Goal: Task Accomplishment & Management: Manage account settings

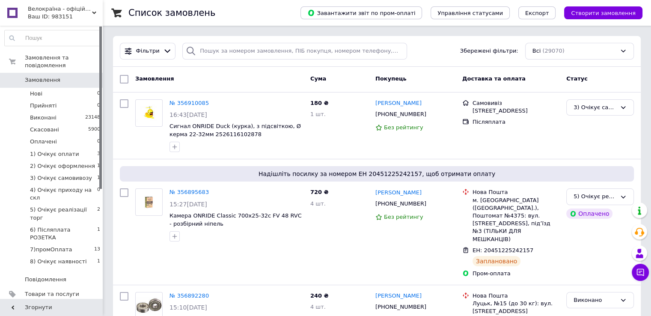
click at [77, 301] on link "Сповіщення 1 5" at bounding box center [52, 308] width 105 height 15
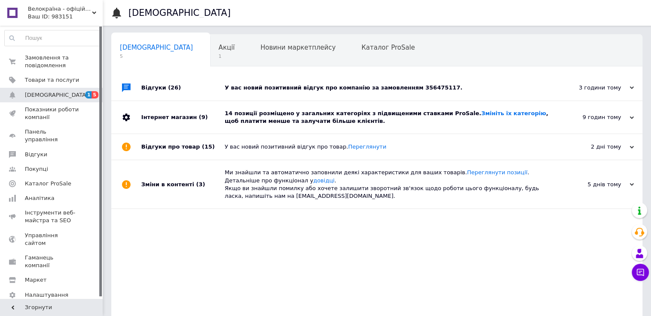
click at [268, 130] on div "14 позиції розміщено у загальних категоріях з підвищеними ставками ProSale. Змі…" at bounding box center [387, 117] width 324 height 33
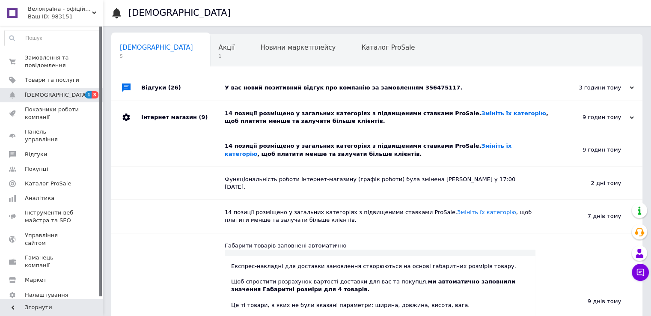
click at [274, 89] on div "У вас новий позитивний відгук про компанію за замовленням 356475117." at bounding box center [387, 88] width 324 height 8
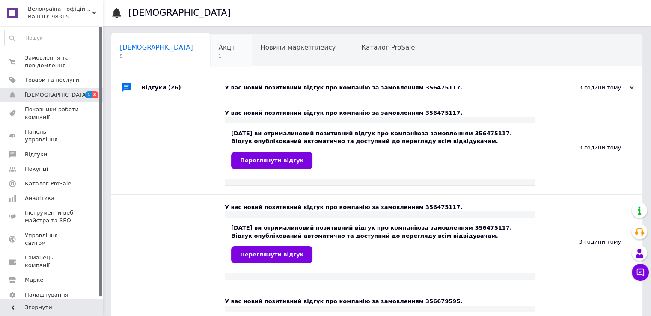
click at [219, 51] on span "Акції" at bounding box center [227, 48] width 16 height 8
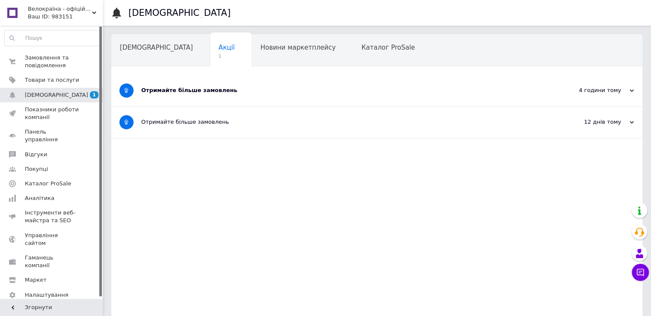
click at [211, 90] on div "Отримайте більше замовлень" at bounding box center [344, 90] width 407 height 8
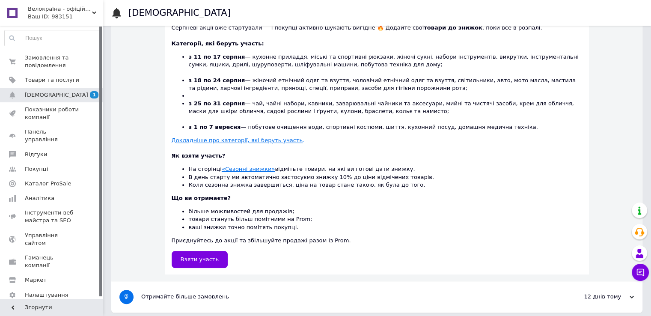
scroll to position [229, 0]
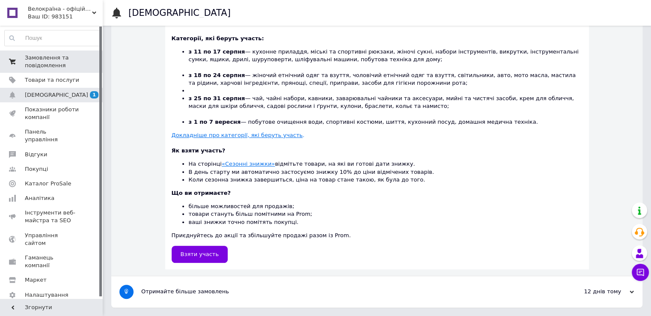
click at [33, 67] on span "Замовлення та повідомлення" at bounding box center [52, 61] width 54 height 15
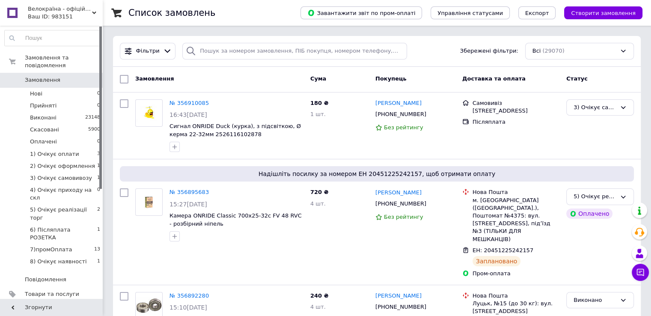
click at [60, 10] on span "Велокраїна - офіційний веломагазин. Продаж велосипедів і комплектуючих з достав…" at bounding box center [60, 9] width 64 height 8
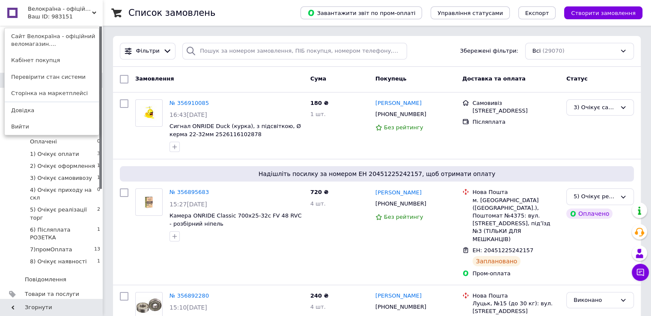
click at [58, 45] on link "Сайт Велокраїна - офіційний веломагазин...." at bounding box center [52, 40] width 94 height 24
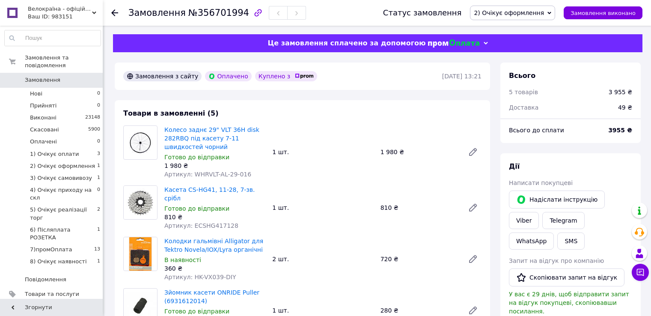
scroll to position [75, 0]
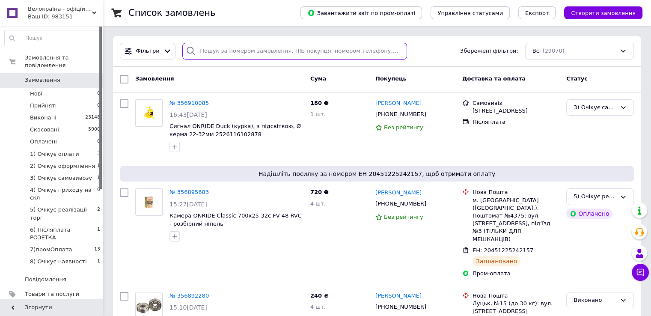
click at [225, 53] on input "search" at bounding box center [294, 51] width 225 height 17
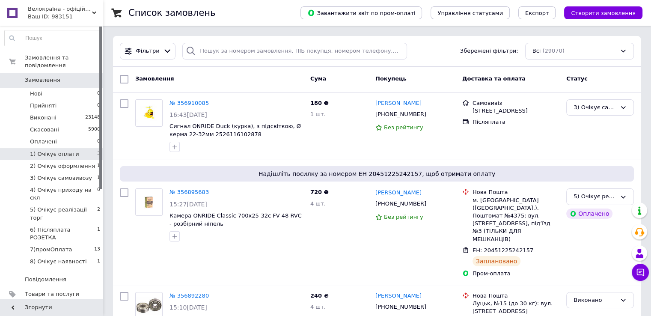
click at [73, 160] on li "2) Очікує оформлення 1" at bounding box center [52, 166] width 105 height 12
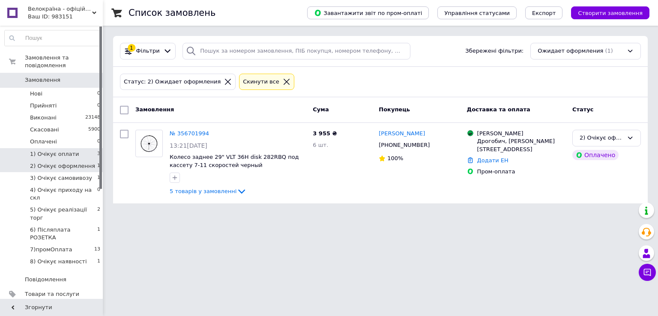
click at [73, 149] on li "1) Очікує оплати 3" at bounding box center [52, 154] width 105 height 12
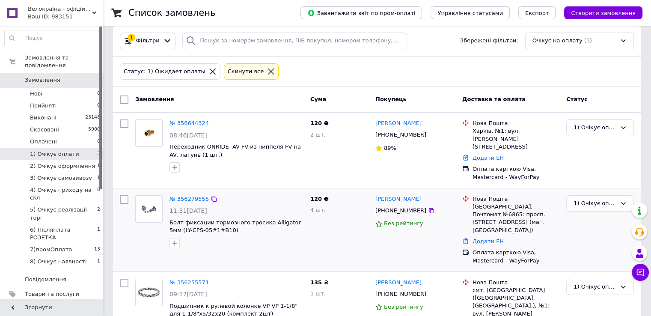
scroll to position [27, 0]
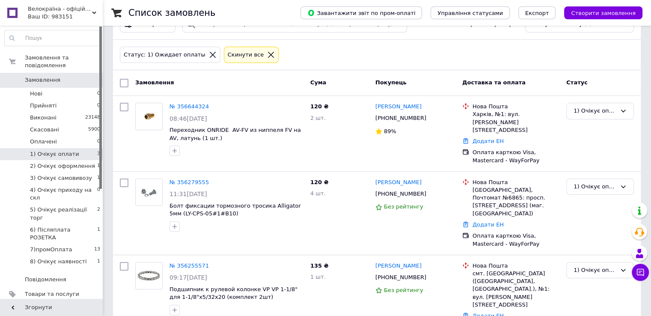
click at [76, 15] on div "Ваш ID: 983151" at bounding box center [65, 17] width 75 height 8
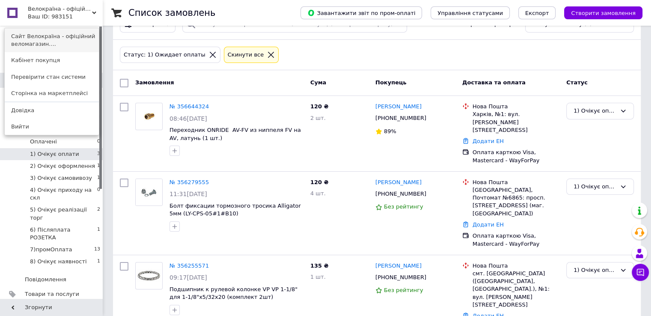
click at [66, 42] on link "Сайт Велокраїна - офіційний веломагазин...." at bounding box center [52, 40] width 94 height 24
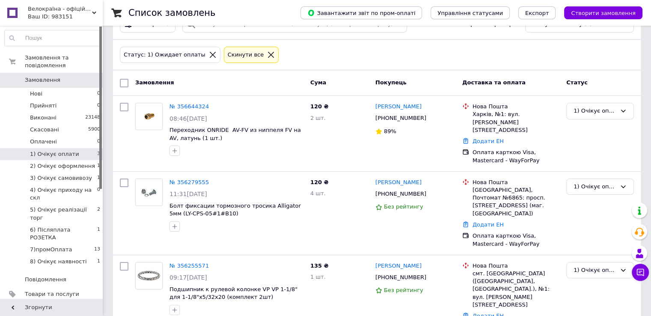
click at [65, 76] on span "Замовлення" at bounding box center [52, 80] width 54 height 8
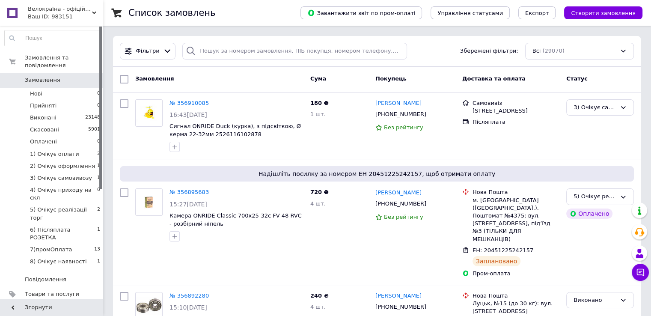
click at [46, 76] on span "Замовлення" at bounding box center [43, 80] width 36 height 8
click at [86, 148] on li "1) Очікує оплати 2" at bounding box center [52, 154] width 105 height 12
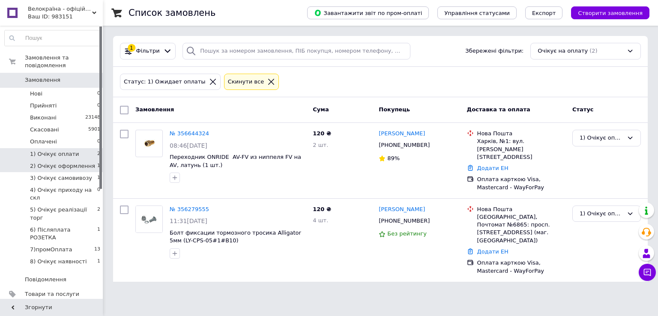
click at [75, 162] on span "2) Очікує оформлення" at bounding box center [62, 166] width 65 height 8
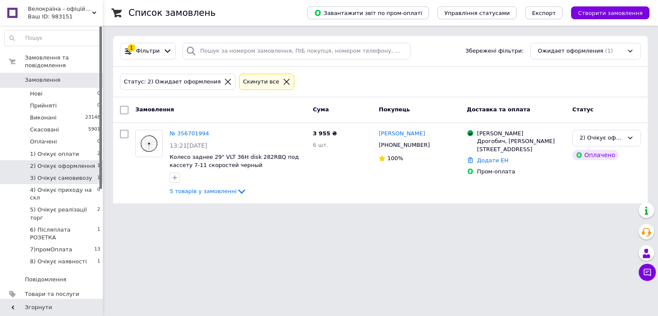
click at [75, 174] on span "3) Очікує самовивозу" at bounding box center [61, 178] width 62 height 8
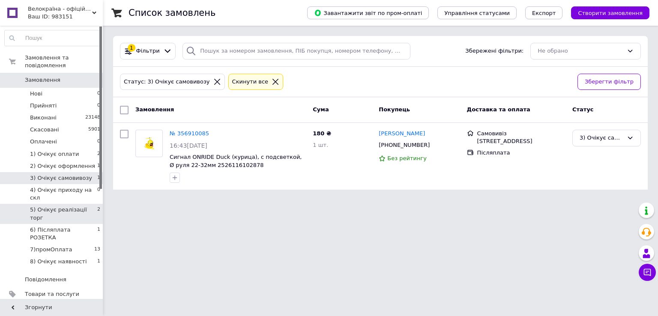
click at [90, 206] on span "5) Очікує реалізації торг" at bounding box center [63, 213] width 67 height 15
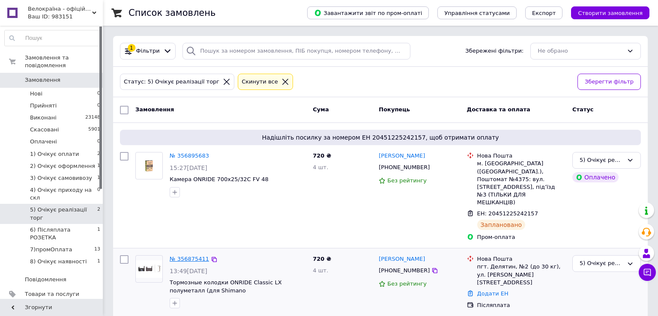
click at [195, 256] on link "№ 356875411" at bounding box center [189, 259] width 39 height 6
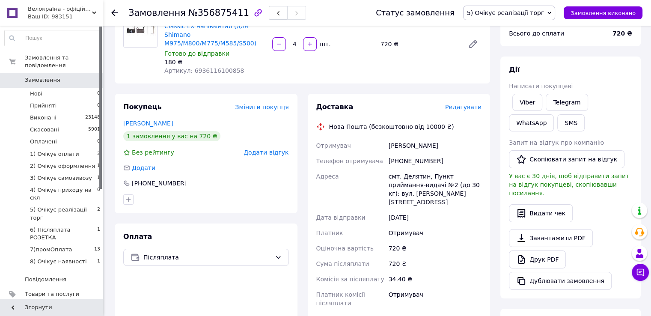
scroll to position [171, 0]
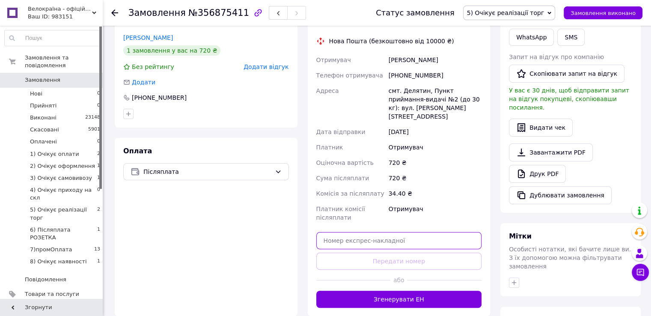
drag, startPoint x: 402, startPoint y: 224, endPoint x: 399, endPoint y: 238, distance: 13.9
click at [401, 232] on input "text" at bounding box center [399, 240] width 166 height 17
paste input "20451225214215"
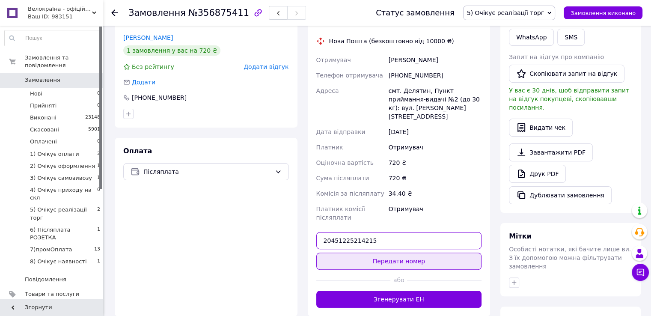
type input "20451225214215"
click at [398, 253] on button "Передати номер" at bounding box center [399, 261] width 166 height 17
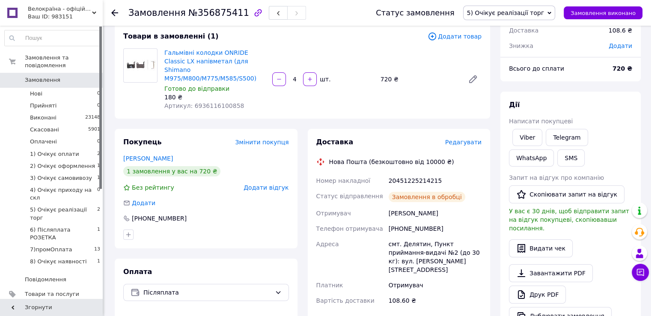
scroll to position [43, 0]
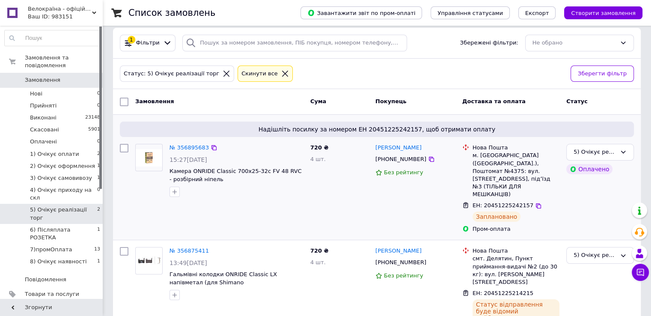
scroll to position [13, 0]
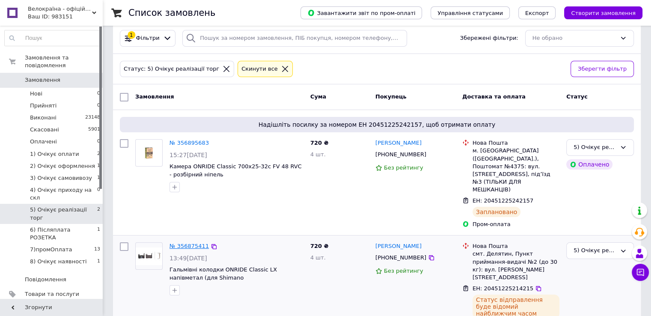
click at [181, 243] on link "№ 356875411" at bounding box center [189, 246] width 39 height 6
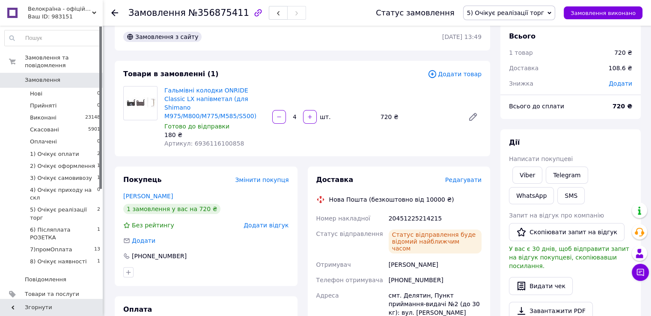
click at [211, 140] on span "Артикул: 6936116100858" at bounding box center [204, 143] width 80 height 7
copy span "6936116100858"
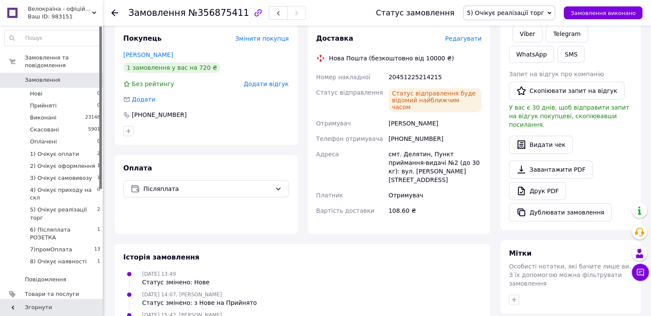
scroll to position [141, 0]
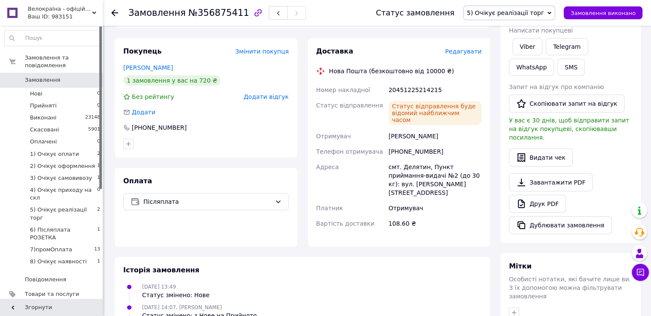
click at [420, 82] on div "20451225214215" at bounding box center [435, 89] width 96 height 15
click at [420, 83] on div "20451225214215" at bounding box center [435, 89] width 96 height 15
copy div "20451225214215"
click at [557, 69] on button "SMS" at bounding box center [570, 67] width 27 height 17
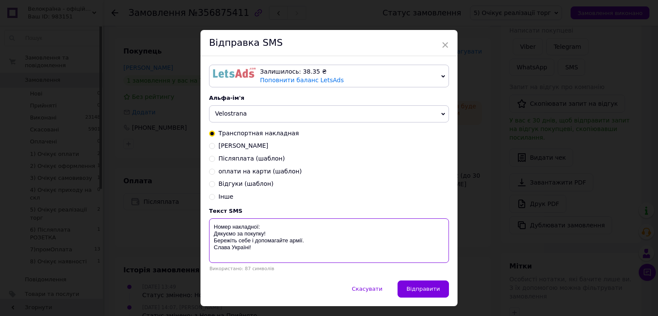
click at [304, 224] on textarea "Номер накладної: Дякуємо за покупку! Бережіть себе і допомагайте армії. Слава У…" at bounding box center [329, 240] width 240 height 45
paste textarea "20451225214215"
type textarea "Номер накладної: 20451225214215 Дякуємо за покупку! Бережіть себе і допомагайте…"
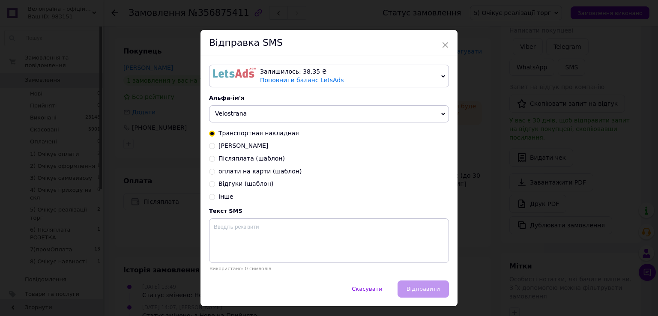
click at [581, 76] on div "× Відправка SMS Залишилось: 38.35 ₴ Поповнити баланс LetsAds Підключити SMSClub…" at bounding box center [329, 158] width 658 height 316
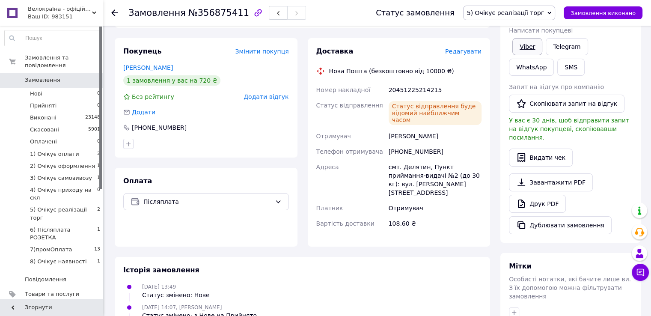
click at [532, 48] on link "Viber" at bounding box center [528, 46] width 30 height 17
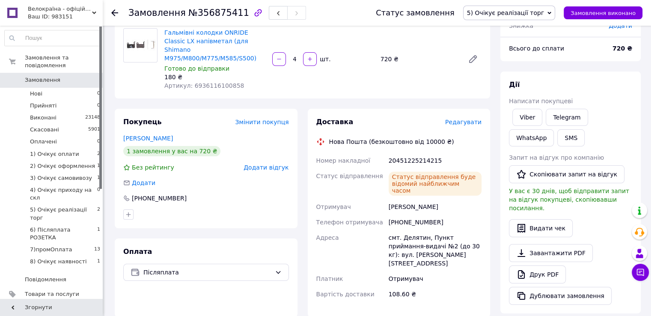
scroll to position [0, 0]
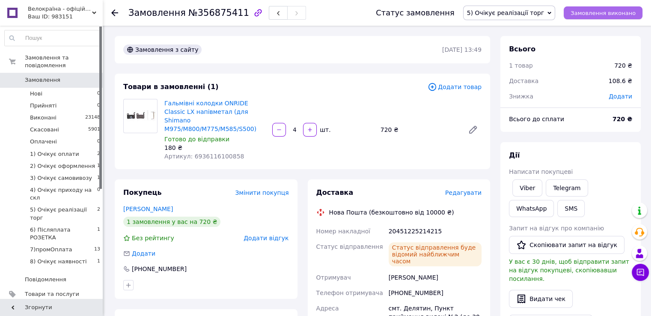
click at [597, 10] on span "Замовлення виконано" at bounding box center [603, 13] width 65 height 6
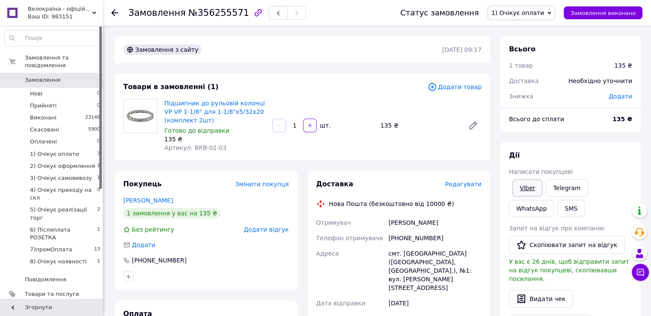
click at [533, 186] on link "Viber" at bounding box center [528, 187] width 30 height 17
click at [544, 15] on span "1) Очікує оплати" at bounding box center [518, 12] width 53 height 7
click at [538, 57] on li "Скасовано" at bounding box center [529, 55] width 82 height 13
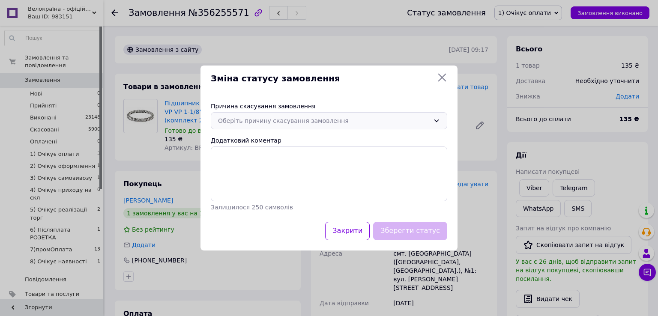
click at [295, 118] on div "Оберіть причину скасування замовлення" at bounding box center [324, 120] width 212 height 9
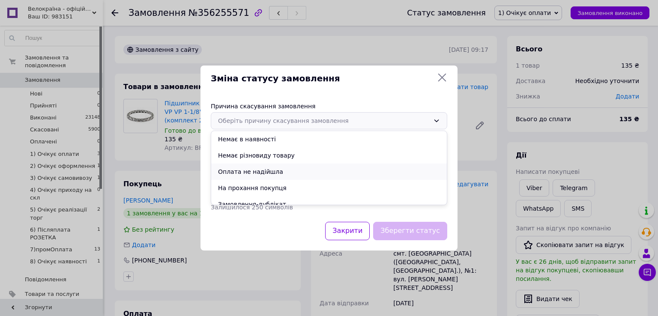
click at [269, 171] on li "Оплата не надійшла" at bounding box center [328, 172] width 235 height 16
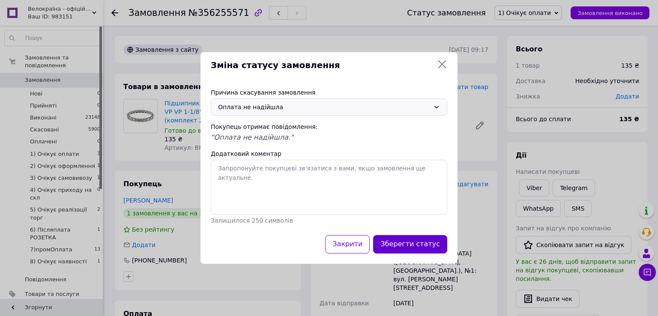
click at [412, 238] on button "Зберегти статус" at bounding box center [410, 244] width 74 height 18
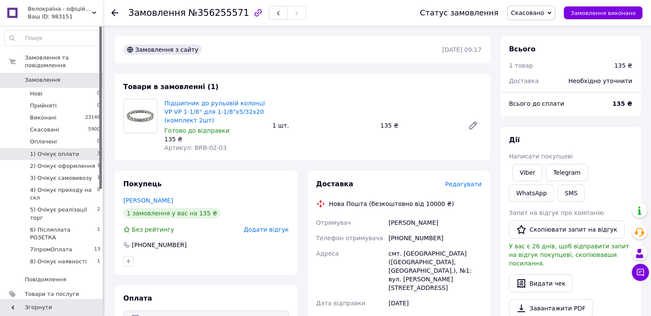
click at [50, 150] on span "1) Очікує оплати" at bounding box center [54, 154] width 49 height 8
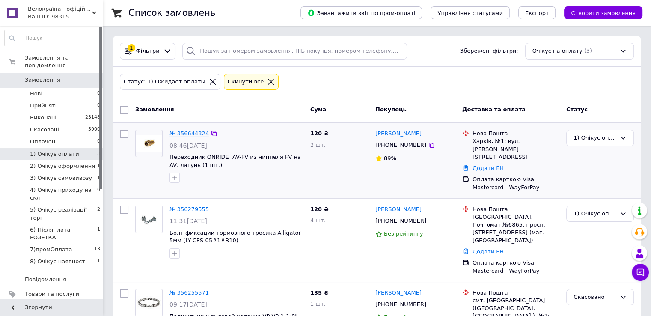
click at [195, 133] on link "№ 356644324" at bounding box center [189, 133] width 39 height 6
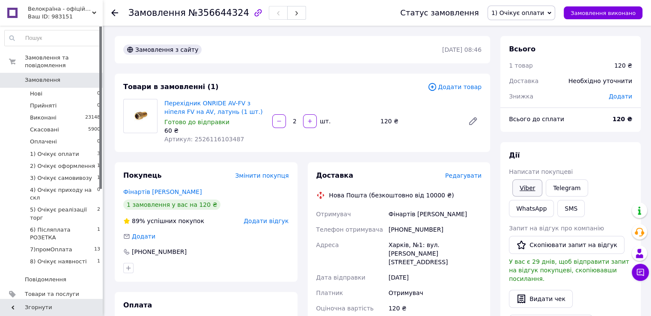
click at [529, 187] on link "Viber" at bounding box center [528, 187] width 30 height 17
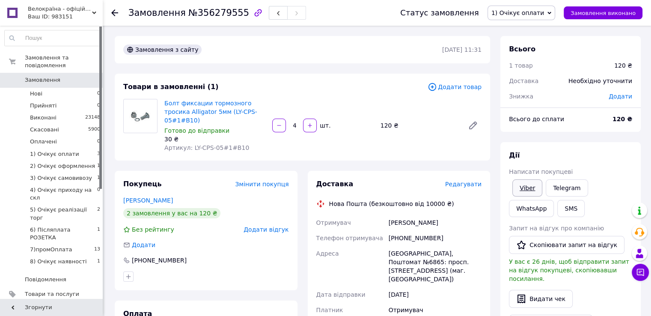
click at [527, 189] on link "Viber" at bounding box center [528, 187] width 30 height 17
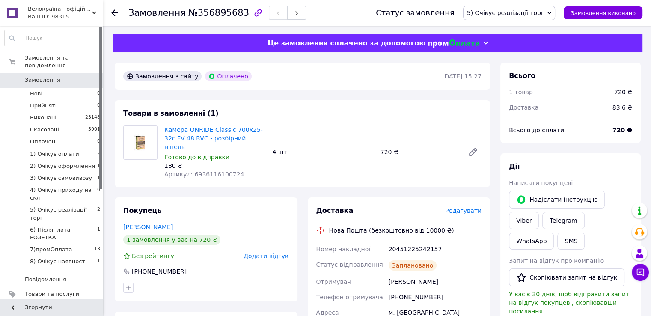
click at [213, 171] on span "Артикул: 6936116100724" at bounding box center [204, 174] width 80 height 7
copy span "6936116100724"
click at [413, 241] on div "20451225242157" at bounding box center [435, 248] width 96 height 15
click at [414, 241] on div "20451225242157" at bounding box center [435, 248] width 96 height 15
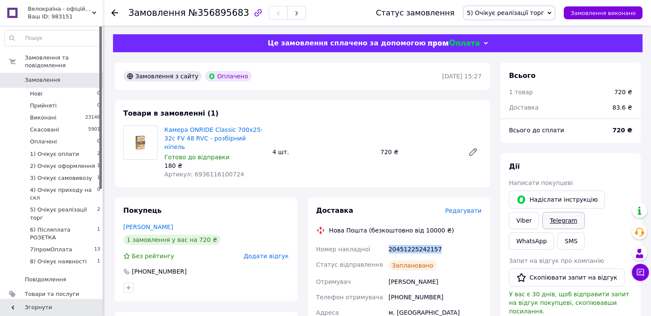
copy div "20451225242157"
click at [585, 232] on button "SMS" at bounding box center [570, 240] width 27 height 17
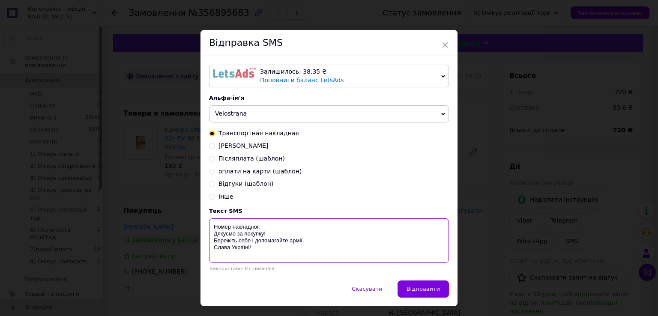
click at [305, 232] on textarea "Номер накладної: Дякуємо за покупку! Бережіть себе і допомагайте армії. Слава У…" at bounding box center [329, 240] width 240 height 45
paste textarea "20451225242157"
type textarea "Номер накладної: 20451225242157 Дякуємо за покупку! Бережіть себе і допомагайте…"
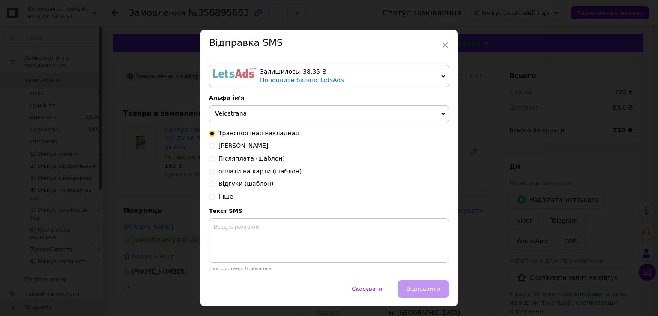
click at [540, 173] on div "× Відправка SMS Залишилось: 38.35 ₴ Поповнити баланс LetsAds Підключити SMSClub…" at bounding box center [329, 158] width 658 height 316
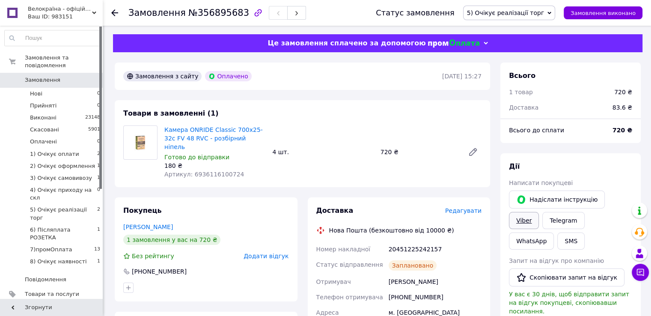
click at [539, 212] on link "Viber" at bounding box center [524, 220] width 30 height 17
drag, startPoint x: 550, startPoint y: 13, endPoint x: 550, endPoint y: 18, distance: 4.3
click at [545, 14] on span "5) Очікує реалізації торг" at bounding box center [505, 12] width 77 height 7
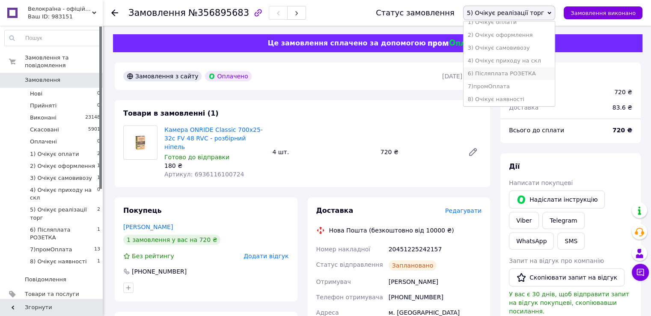
scroll to position [60, 0]
click at [528, 86] on li "7)промОплата" at bounding box center [510, 85] width 92 height 13
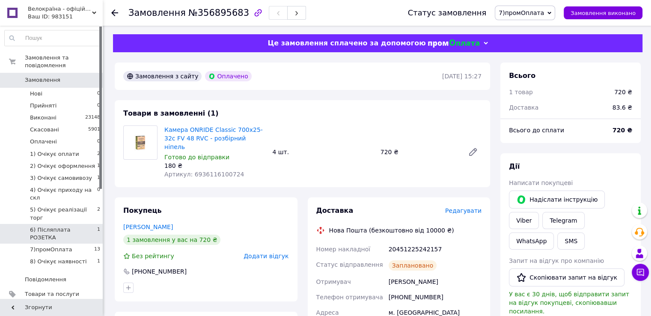
click at [82, 226] on span "6) Післяплата РОЗЕТКА" at bounding box center [63, 233] width 67 height 15
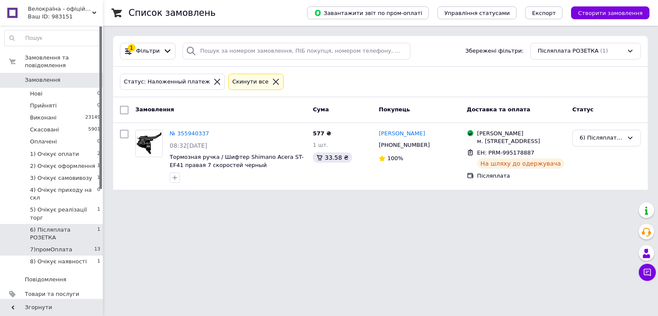
click at [80, 244] on li "7)промОплата 13" at bounding box center [52, 250] width 105 height 12
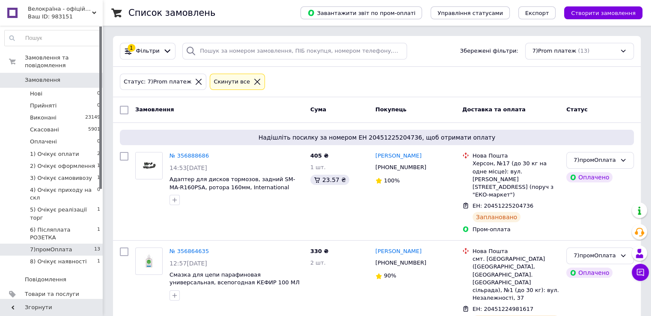
click at [50, 76] on span "Замовлення" at bounding box center [43, 80] width 36 height 8
